Goal: Task Accomplishment & Management: Manage account settings

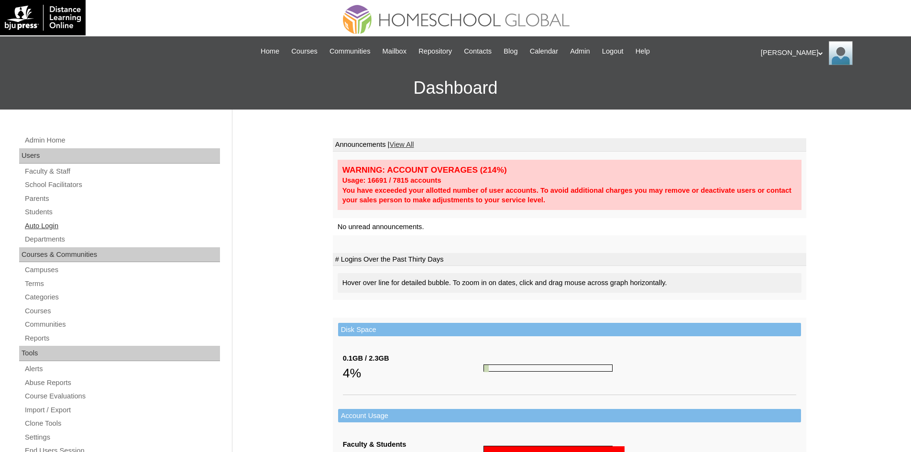
click at [52, 220] on link "Auto Login" at bounding box center [122, 226] width 196 height 12
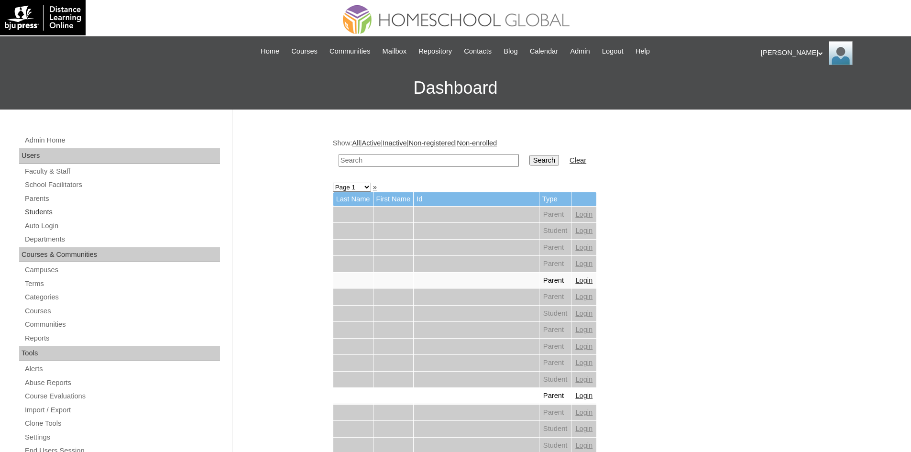
click at [37, 213] on link "Students" at bounding box center [122, 212] width 196 height 12
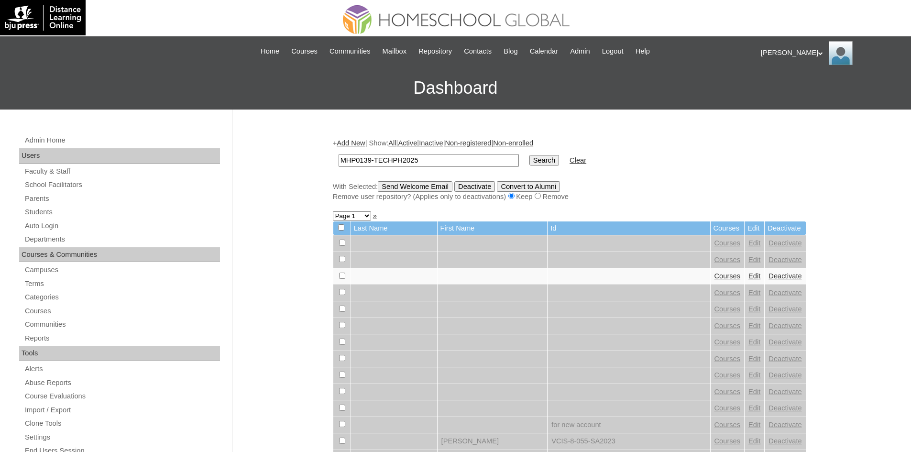
type input "MHP0139-TECHPH2025"
click at [529, 161] on input "Search" at bounding box center [544, 160] width 30 height 11
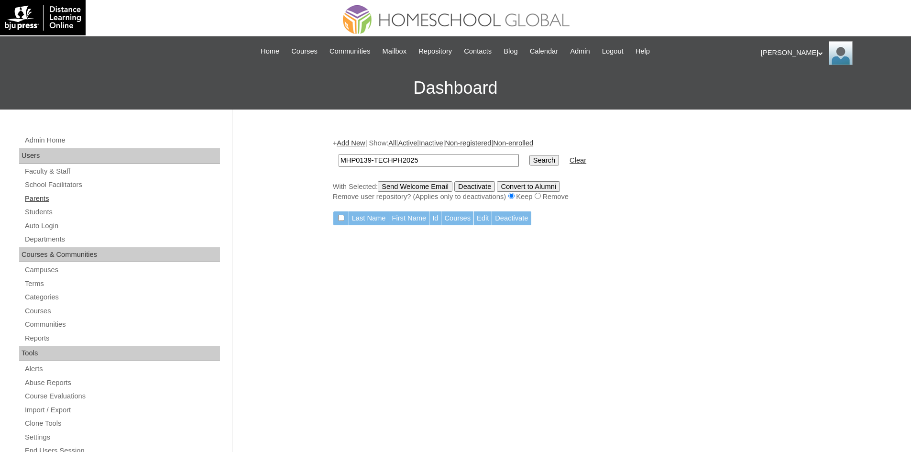
click at [42, 193] on link "Parents" at bounding box center [122, 199] width 196 height 12
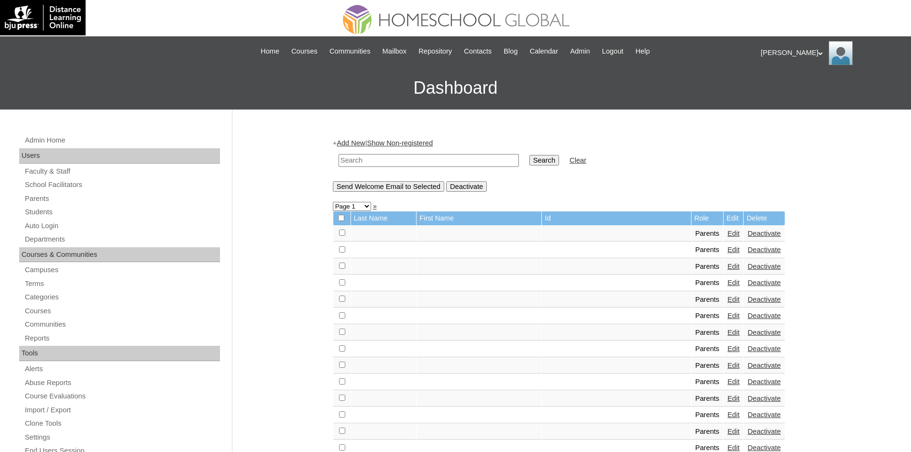
drag, startPoint x: 0, startPoint y: 0, endPoint x: 392, endPoint y: 162, distance: 423.9
click at [392, 162] on input "text" at bounding box center [429, 160] width 180 height 13
paste input "MHP0139-TECHPH2025"
type input "MHP0139-TECHPH2025"
click at [529, 156] on input "Search" at bounding box center [544, 160] width 30 height 11
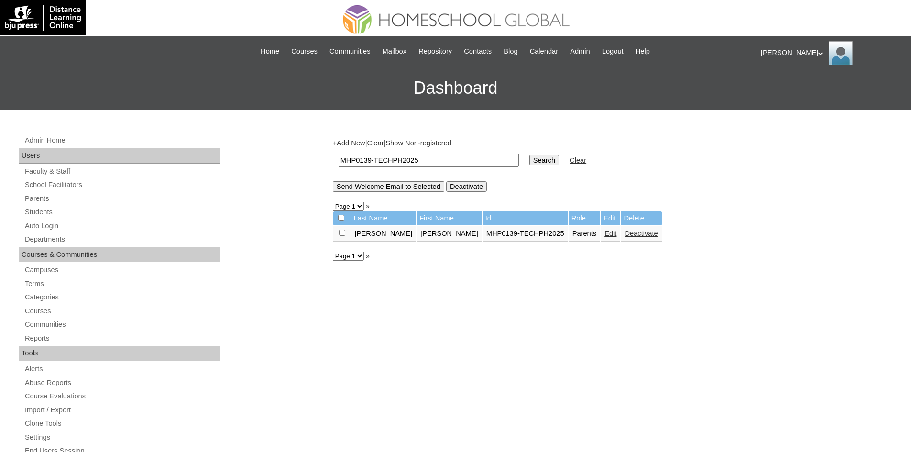
click at [604, 232] on link "Edit" at bounding box center [610, 234] width 12 height 8
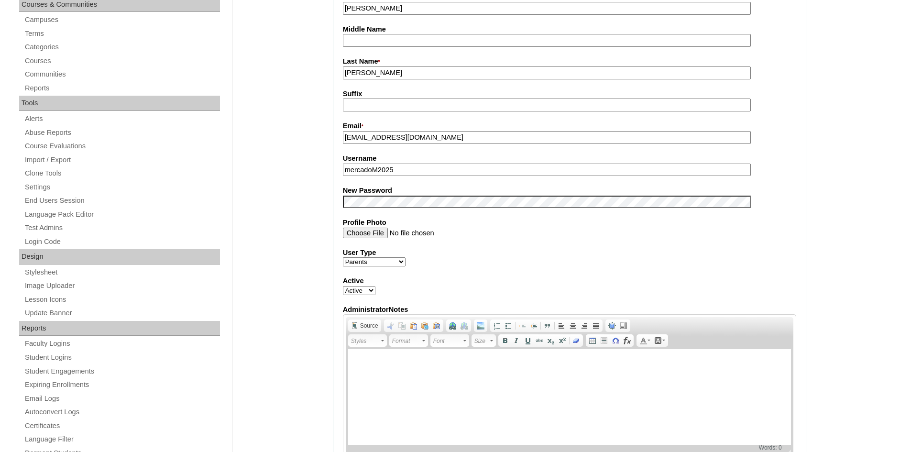
scroll to position [191, 0]
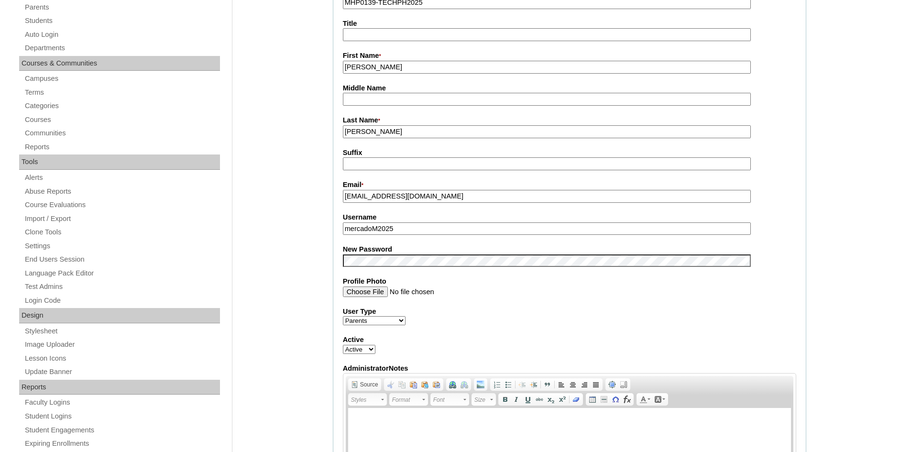
click at [373, 229] on input "mercadoM2025" at bounding box center [547, 228] width 408 height 13
click at [395, 254] on label "New Password" at bounding box center [569, 249] width 453 height 10
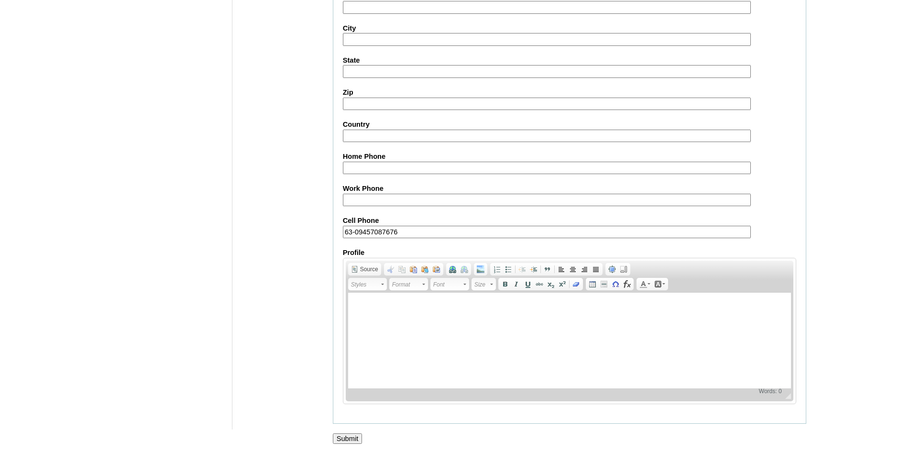
scroll to position [804, 0]
click at [354, 437] on input "Submit" at bounding box center [348, 437] width 30 height 11
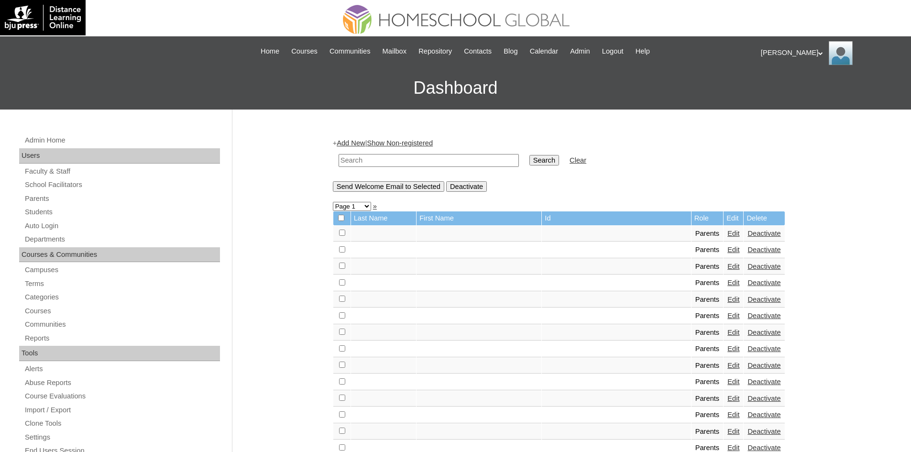
click at [774, 52] on div "[PERSON_NAME] My Profile My Settings Logout" at bounding box center [831, 53] width 141 height 24
click at [783, 93] on span "Logout" at bounding box center [777, 89] width 19 height 7
